Goal: Information Seeking & Learning: Learn about a topic

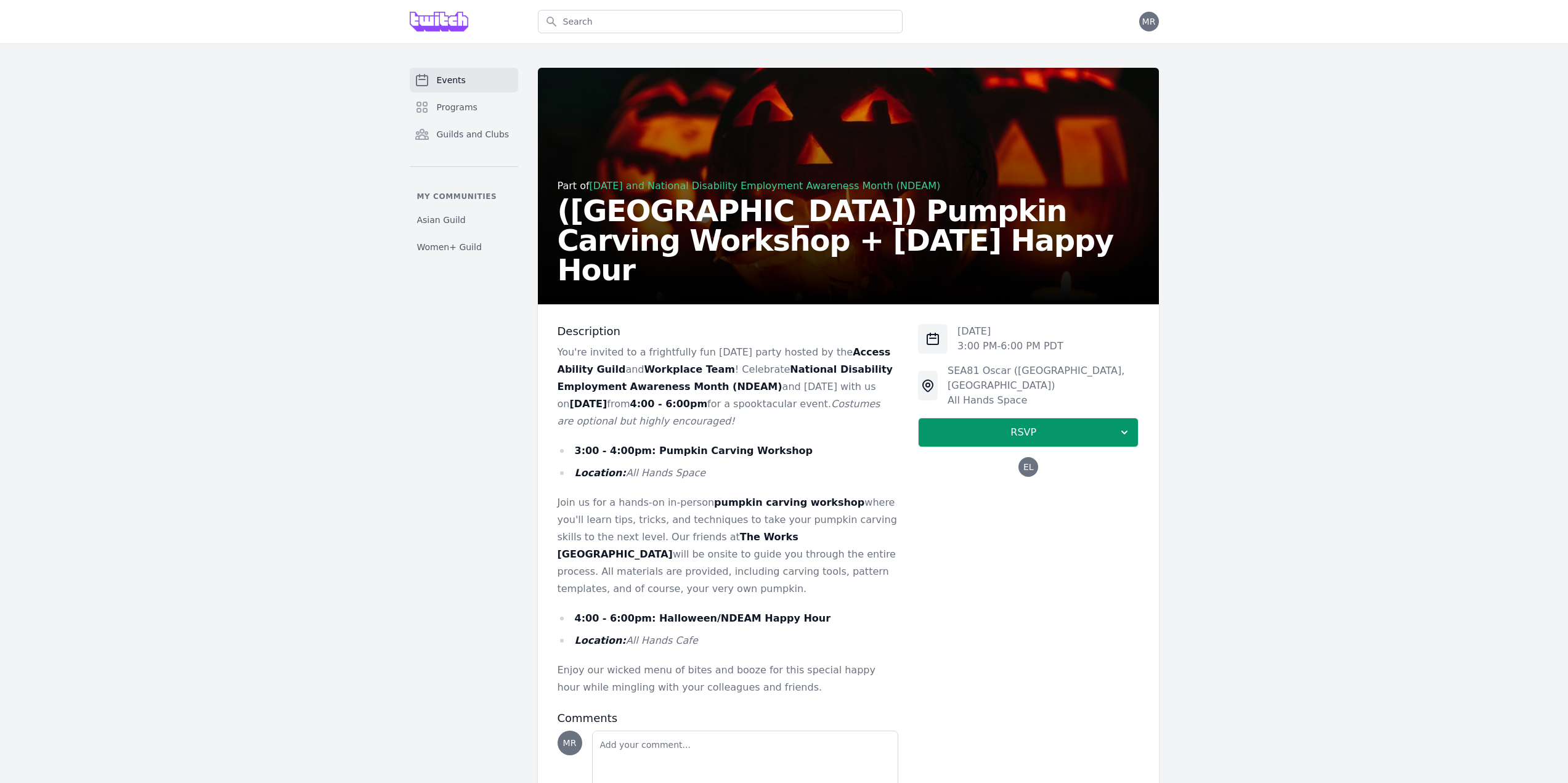
click at [743, 192] on link "[DATE] and National Disability Employment Awareness Month (NDEAM)" at bounding box center [764, 186] width 351 height 12
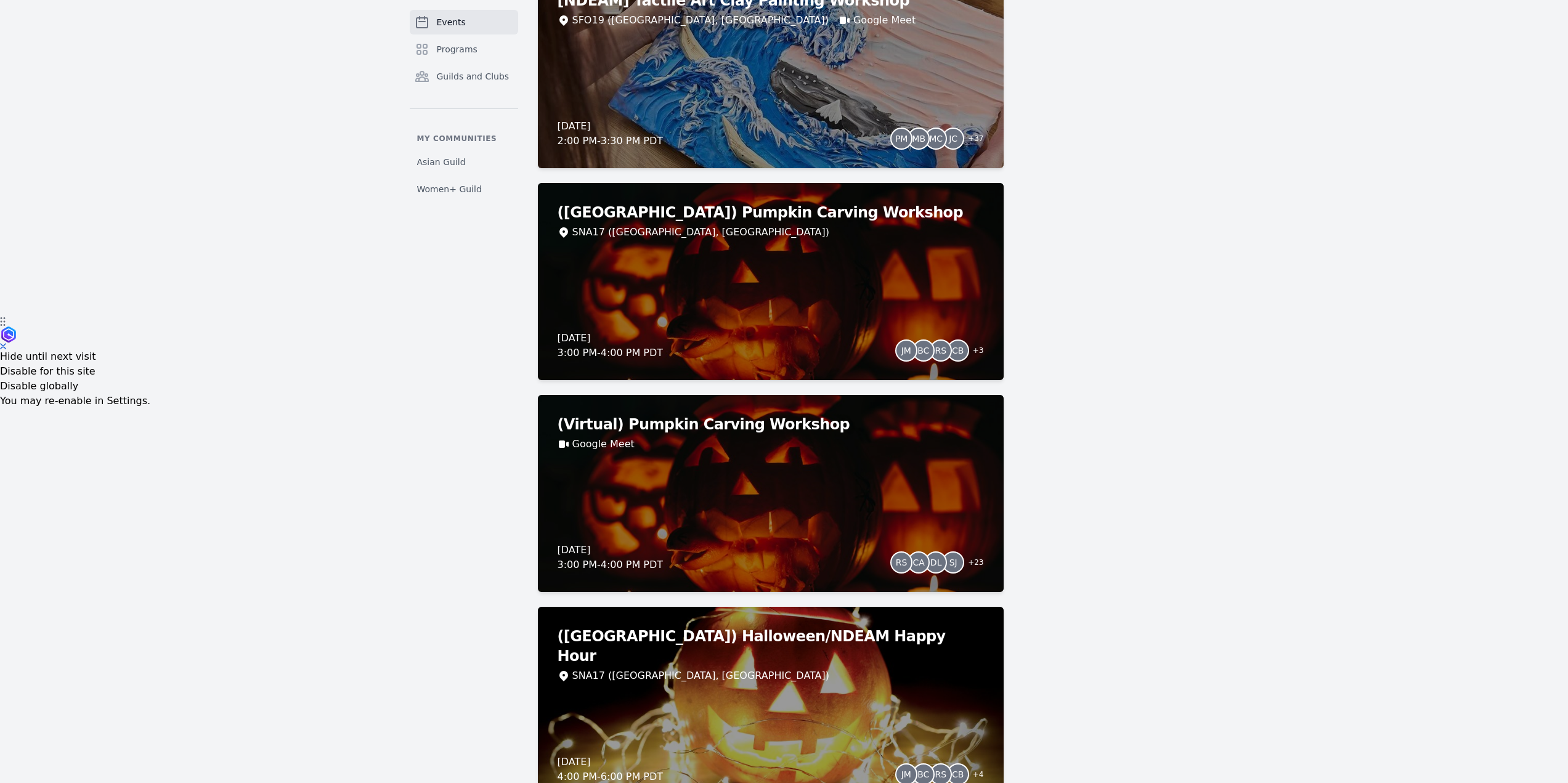
scroll to position [493, 0]
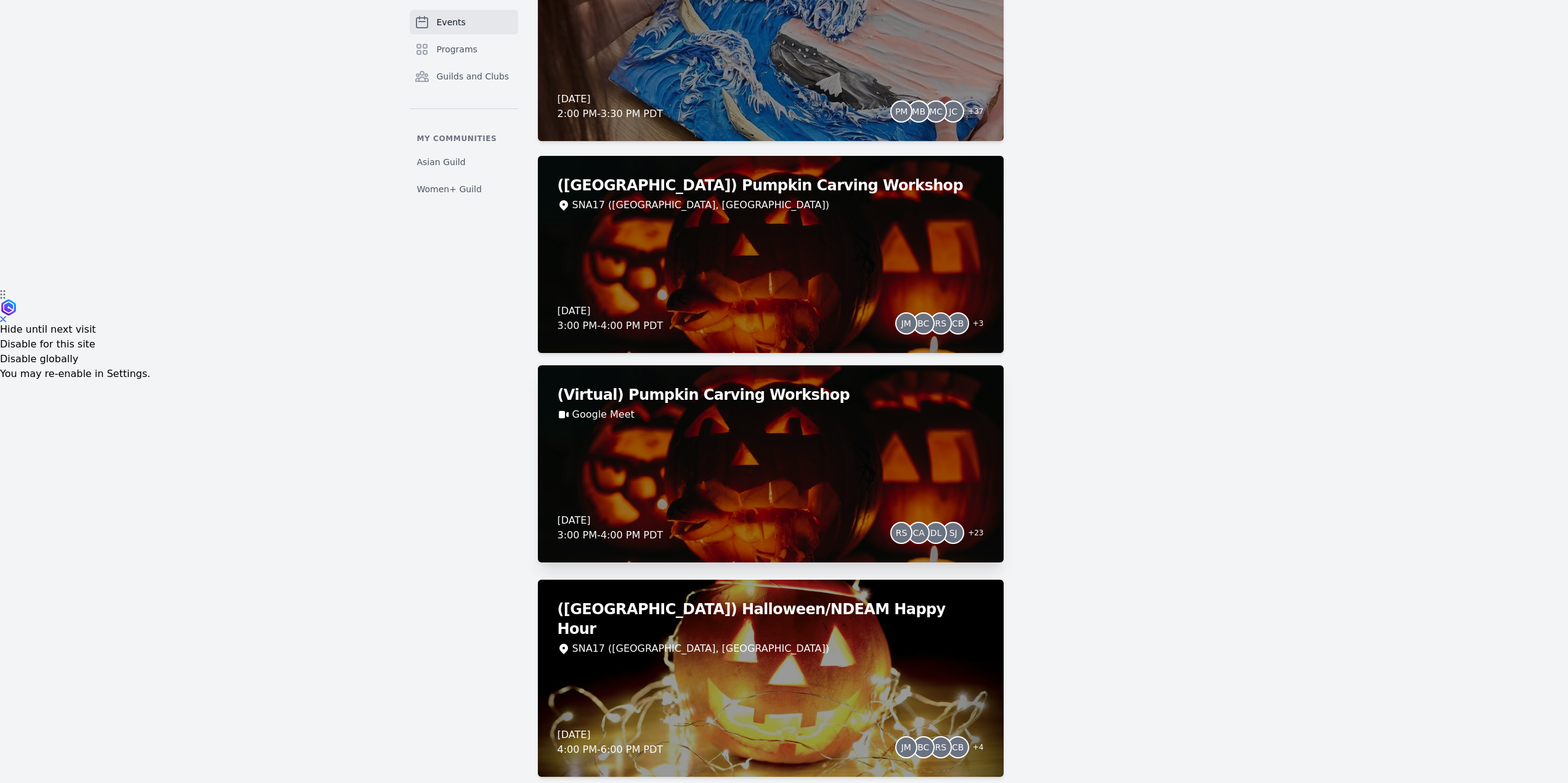
click at [846, 478] on div "(Virtual) Pumpkin Carving Workshop Google Meet [DATE] 3:00 PM - 4:00 PM PDT RS …" at bounding box center [770, 463] width 466 height 197
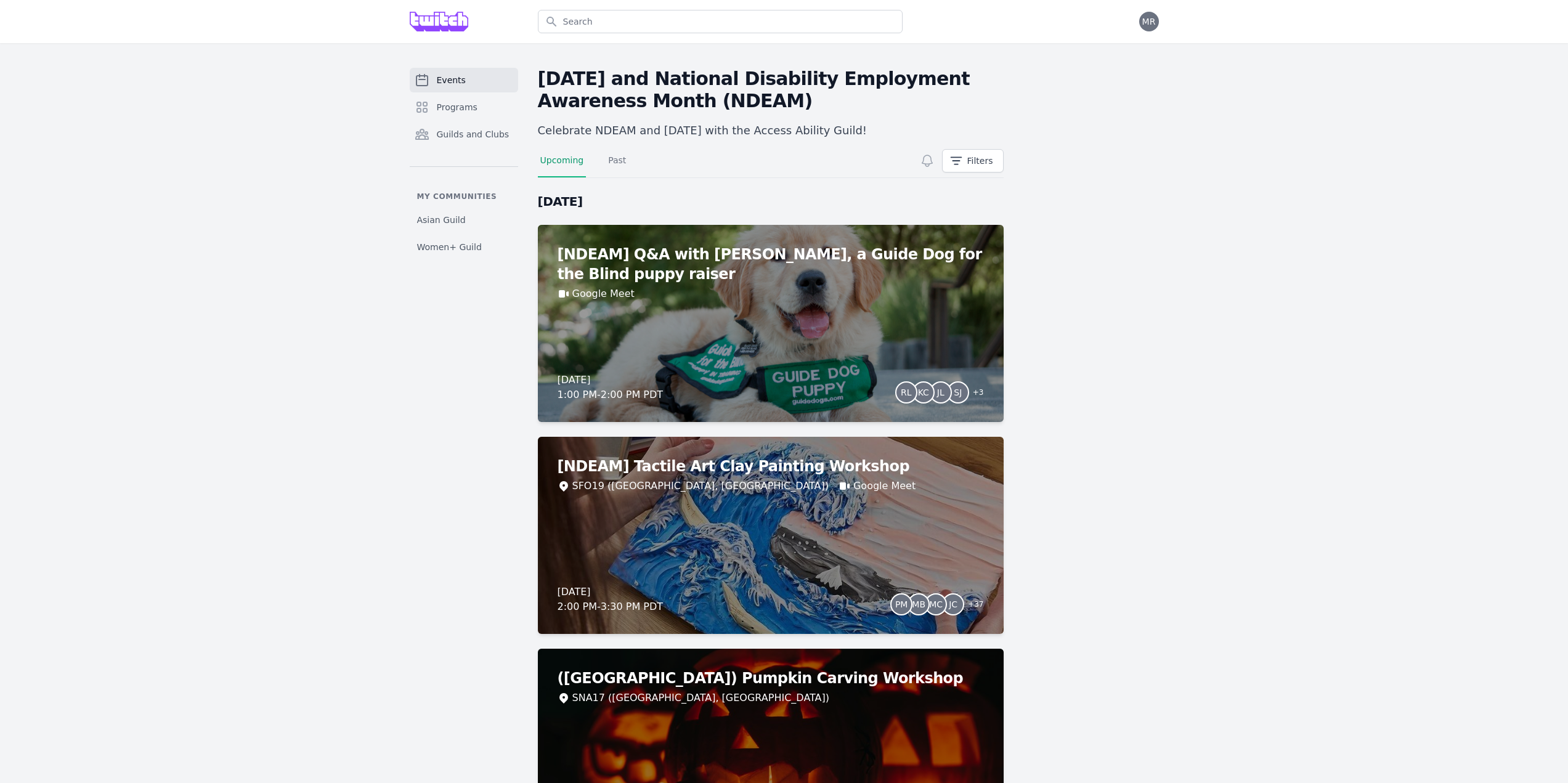
drag, startPoint x: 350, startPoint y: 268, endPoint x: 345, endPoint y: 78, distance: 190.1
click at [594, 23] on input "text" at bounding box center [719, 22] width 365 height 23
type input "leadership book club"
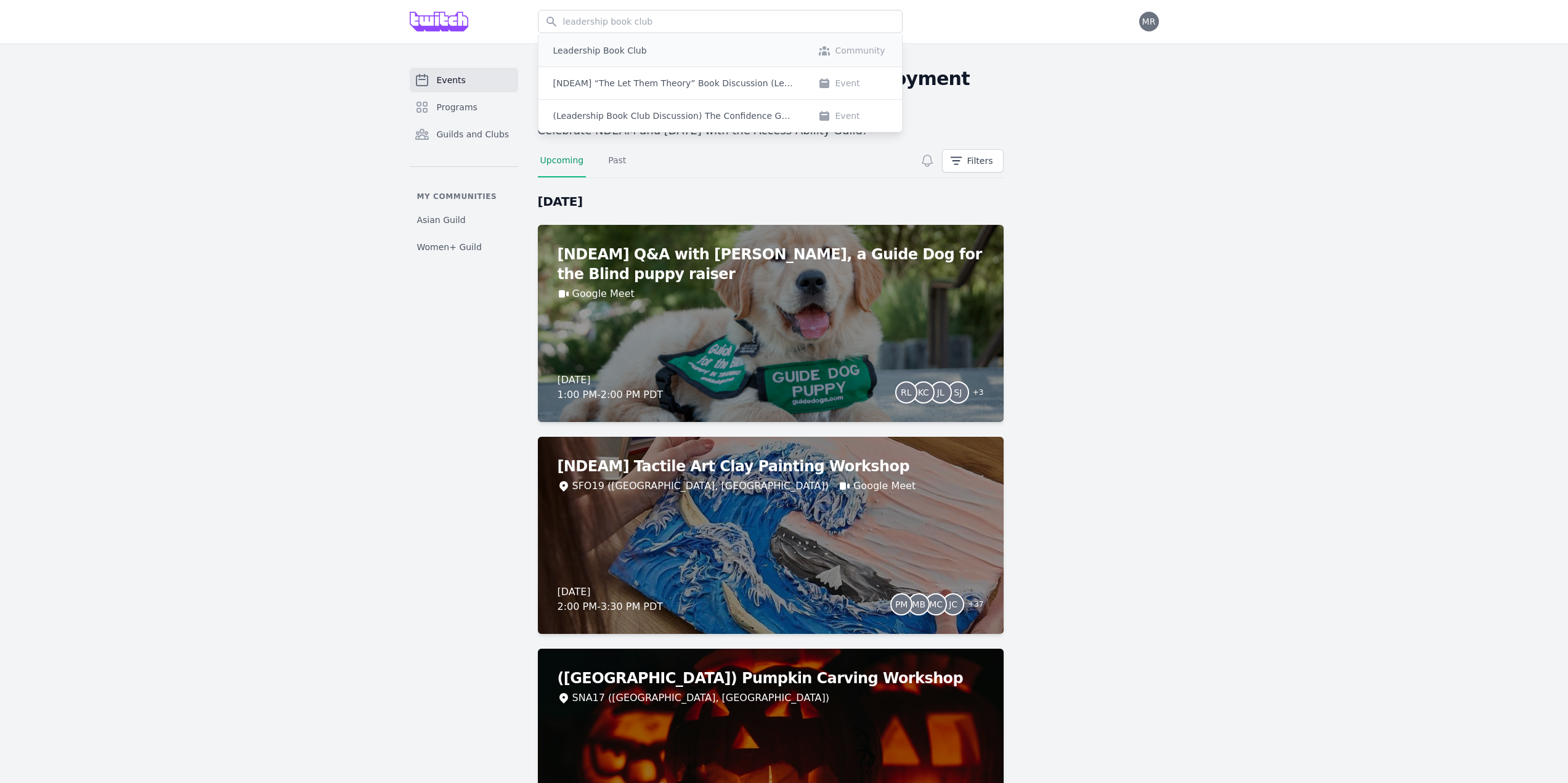
click at [627, 56] on p "Leadership Book Club" at bounding box center [600, 50] width 94 height 13
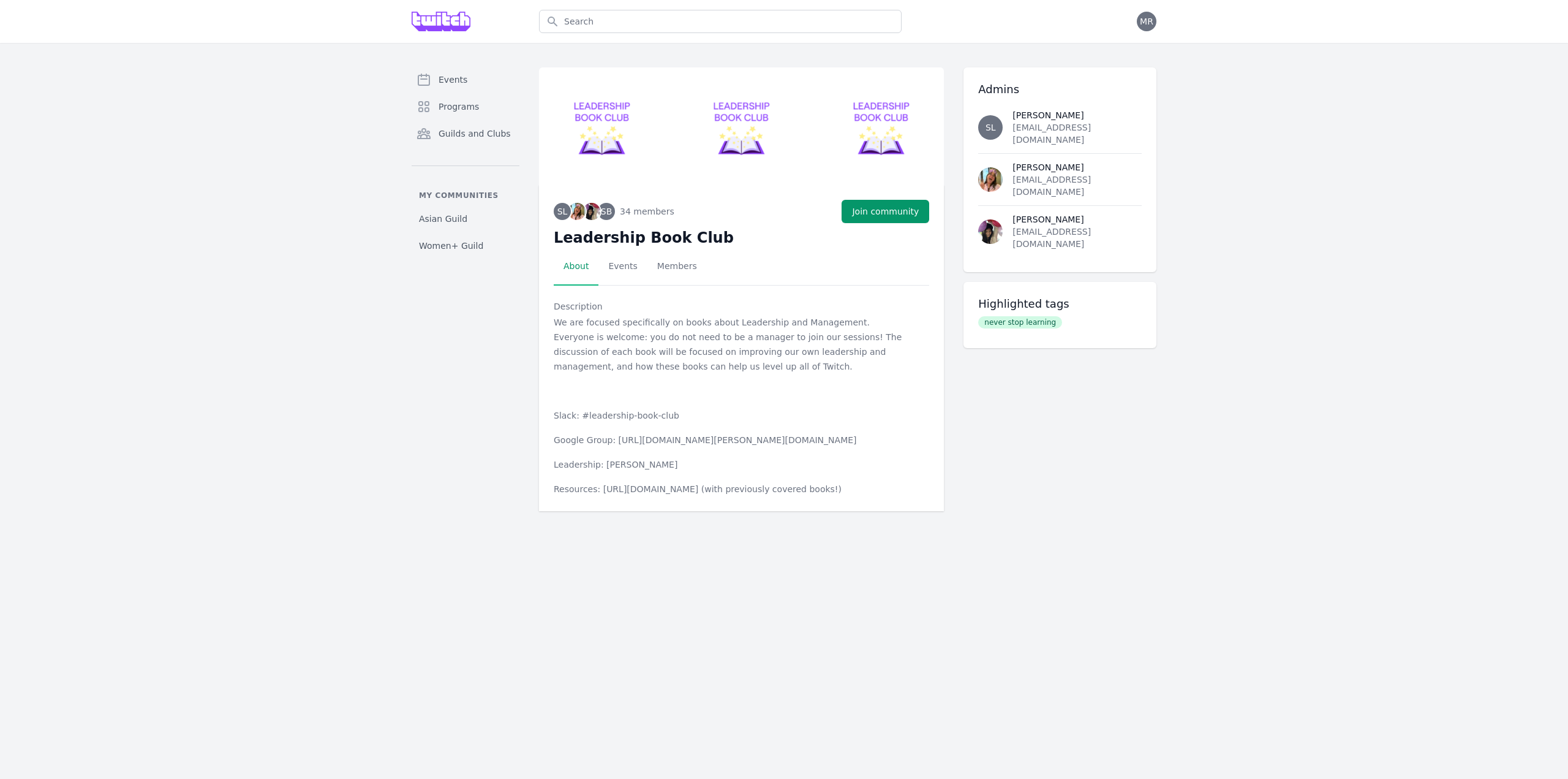
click at [773, 492] on p "Resources: [URL][DOMAIN_NAME] (with previously covered books!)" at bounding box center [731, 489] width 354 height 15
click at [838, 492] on p "Resources: [URL][DOMAIN_NAME] (with previously covered books!)" at bounding box center [731, 489] width 354 height 15
drag, startPoint x: 814, startPoint y: 487, endPoint x: 596, endPoint y: 487, distance: 218.0
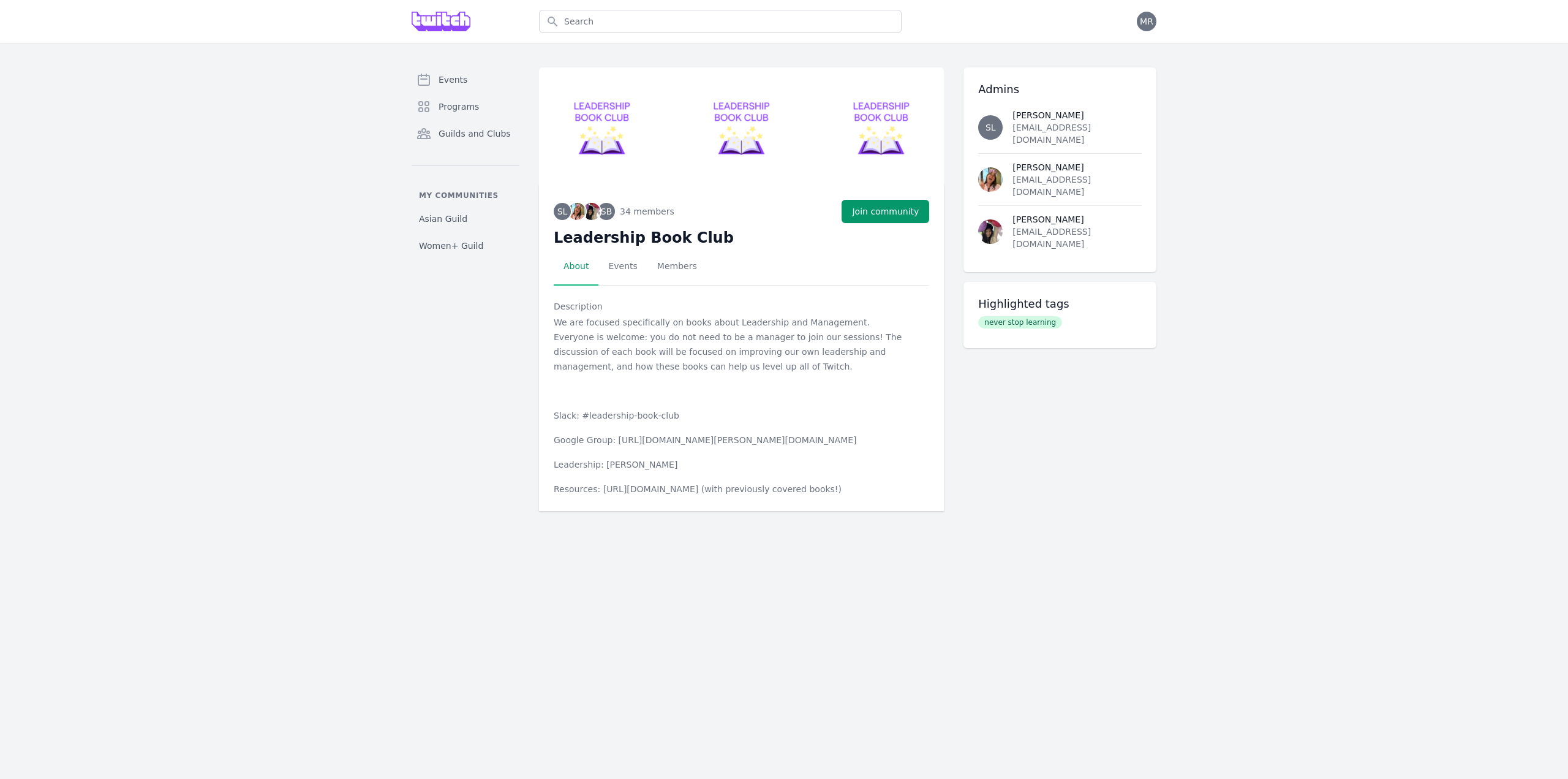
click at [596, 487] on p "Resources: [URL][DOMAIN_NAME] (with previously covered books!)" at bounding box center [731, 489] width 354 height 15
copy p "[URL][DOMAIN_NAME]"
click at [738, 30] on input "text" at bounding box center [720, 21] width 363 height 23
click at [738, 23] on input "text" at bounding box center [720, 21] width 363 height 23
type input "watch party"
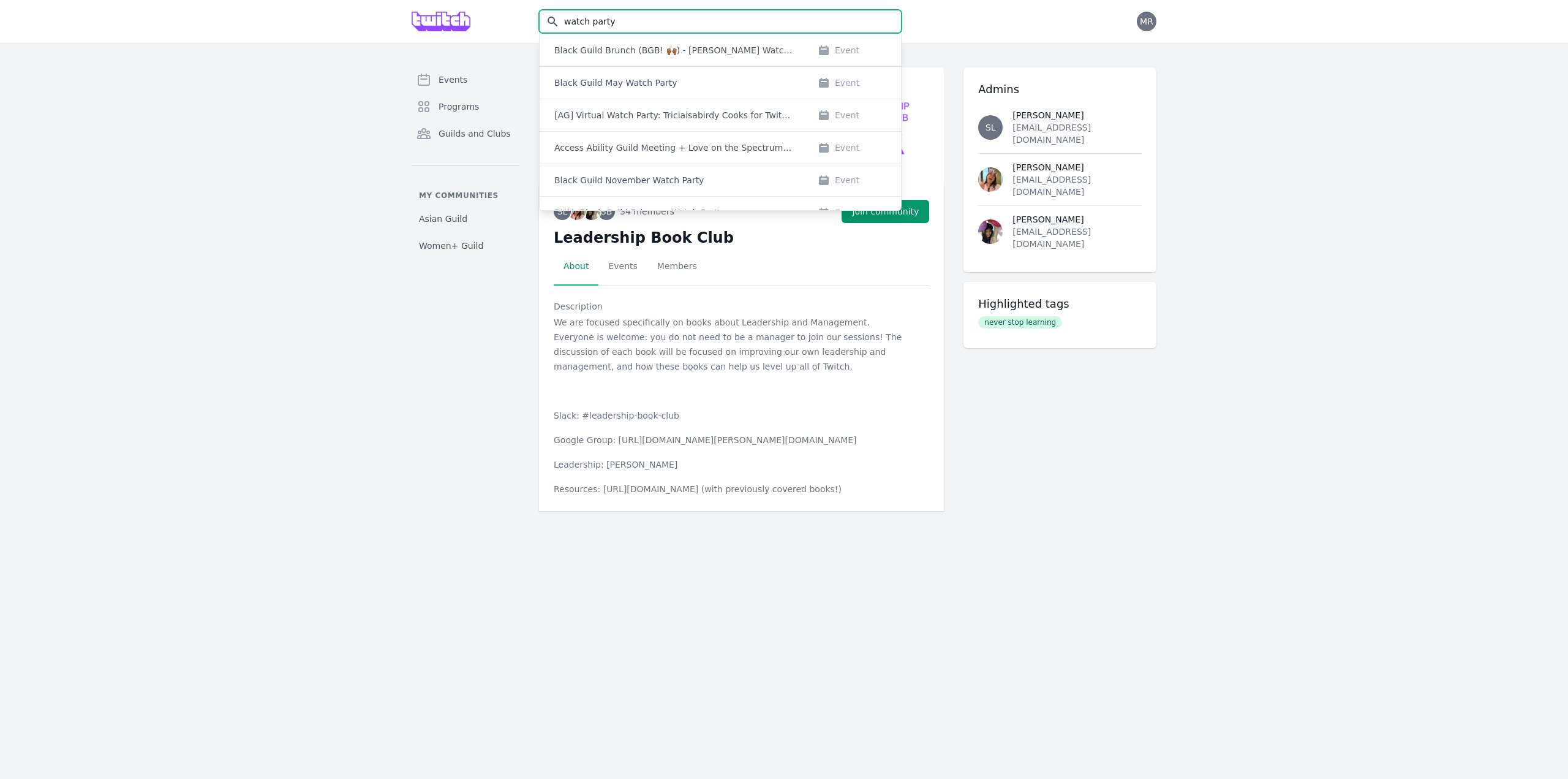
click at [671, 19] on input "watch party" at bounding box center [720, 21] width 363 height 23
click at [1379, 115] on div "Events Programs Guilds and Clubs My communities Asian Guild Women+ Guild SL SB …" at bounding box center [784, 289] width 1568 height 493
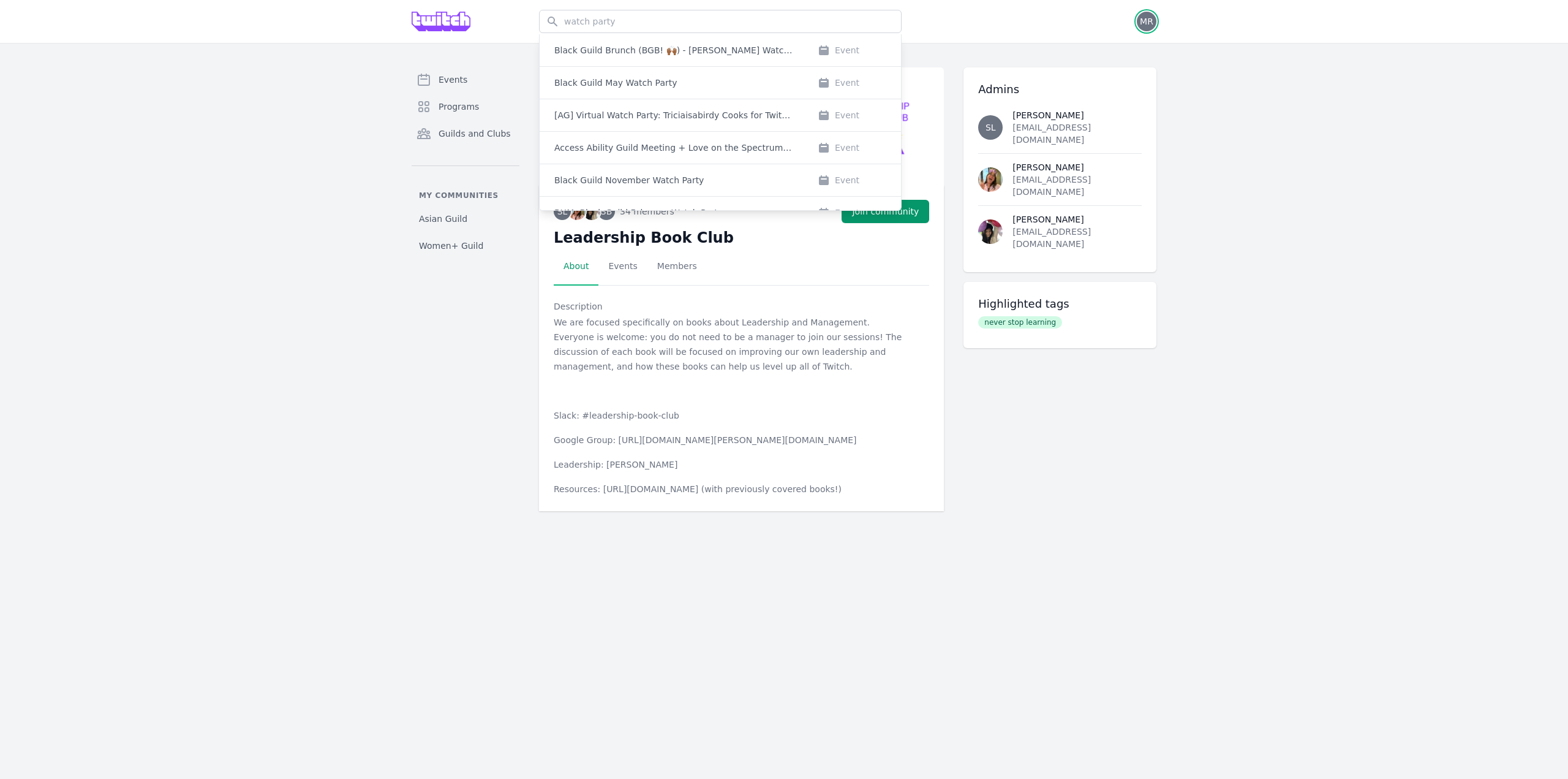
click at [1143, 24] on span "MR" at bounding box center [1147, 21] width 14 height 9
click at [1287, 88] on div "Events Programs Guilds and Clubs My communities Asian Guild Women+ Guild SL SB …" at bounding box center [784, 289] width 1568 height 493
click at [335, 659] on body "Search watch party Black Guild Brunch (BGB! 🙌🏾) - [PERSON_NAME] Watch Party Eve…" at bounding box center [784, 390] width 1568 height 779
click at [339, 622] on body "Search watch party Black Guild Brunch (BGB! 🙌🏾) - [PERSON_NAME] Watch Party Eve…" at bounding box center [784, 390] width 1568 height 779
click at [328, 466] on div "Events Programs Guilds and Clubs My communities Asian Guild Women+ Guild SL SB …" at bounding box center [784, 289] width 1568 height 493
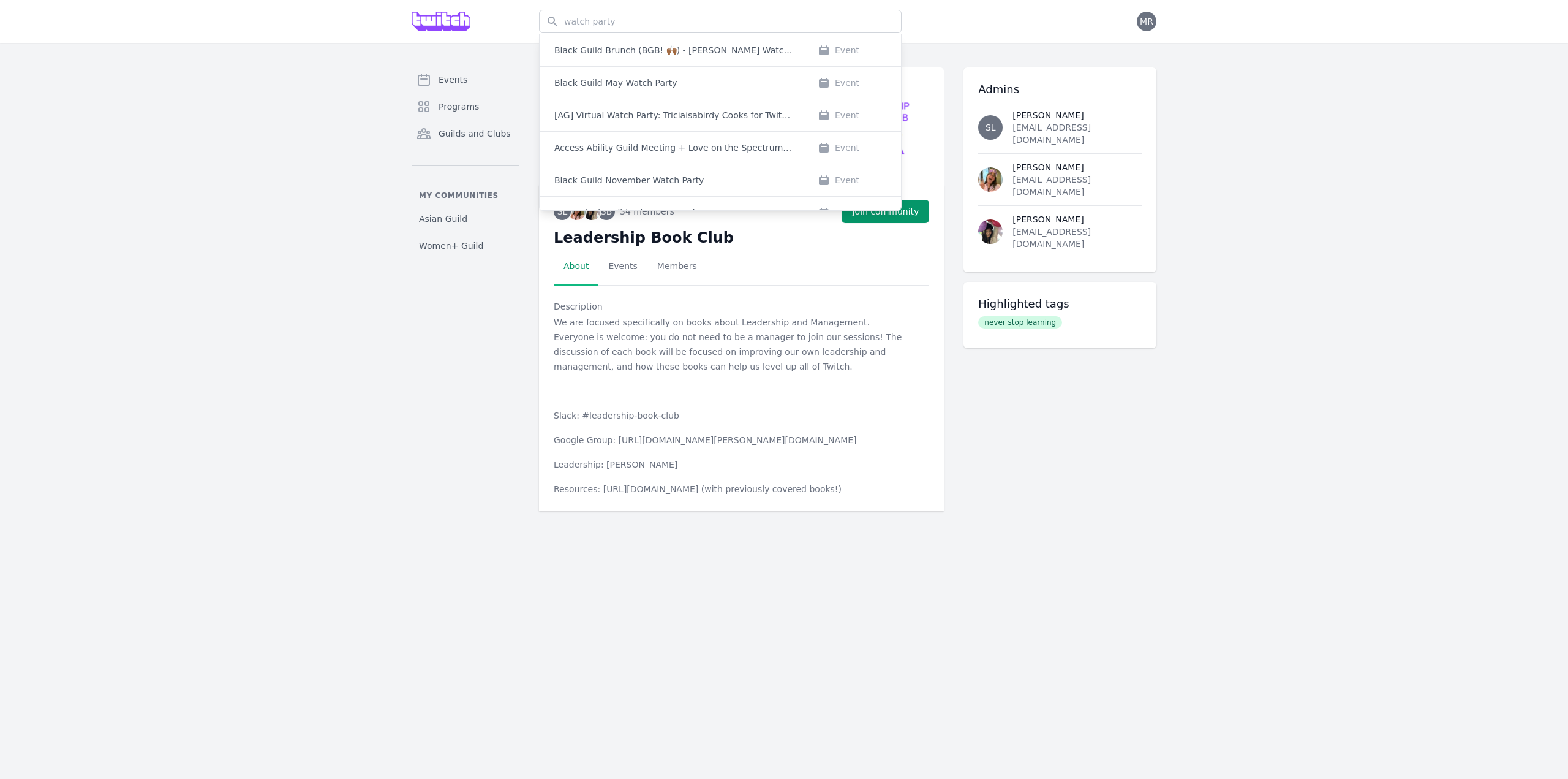
click at [221, 503] on div "Events Programs Guilds and Clubs My communities Asian Guild Women+ Guild SL SB …" at bounding box center [784, 289] width 1568 height 493
